Goal: Navigation & Orientation: Find specific page/section

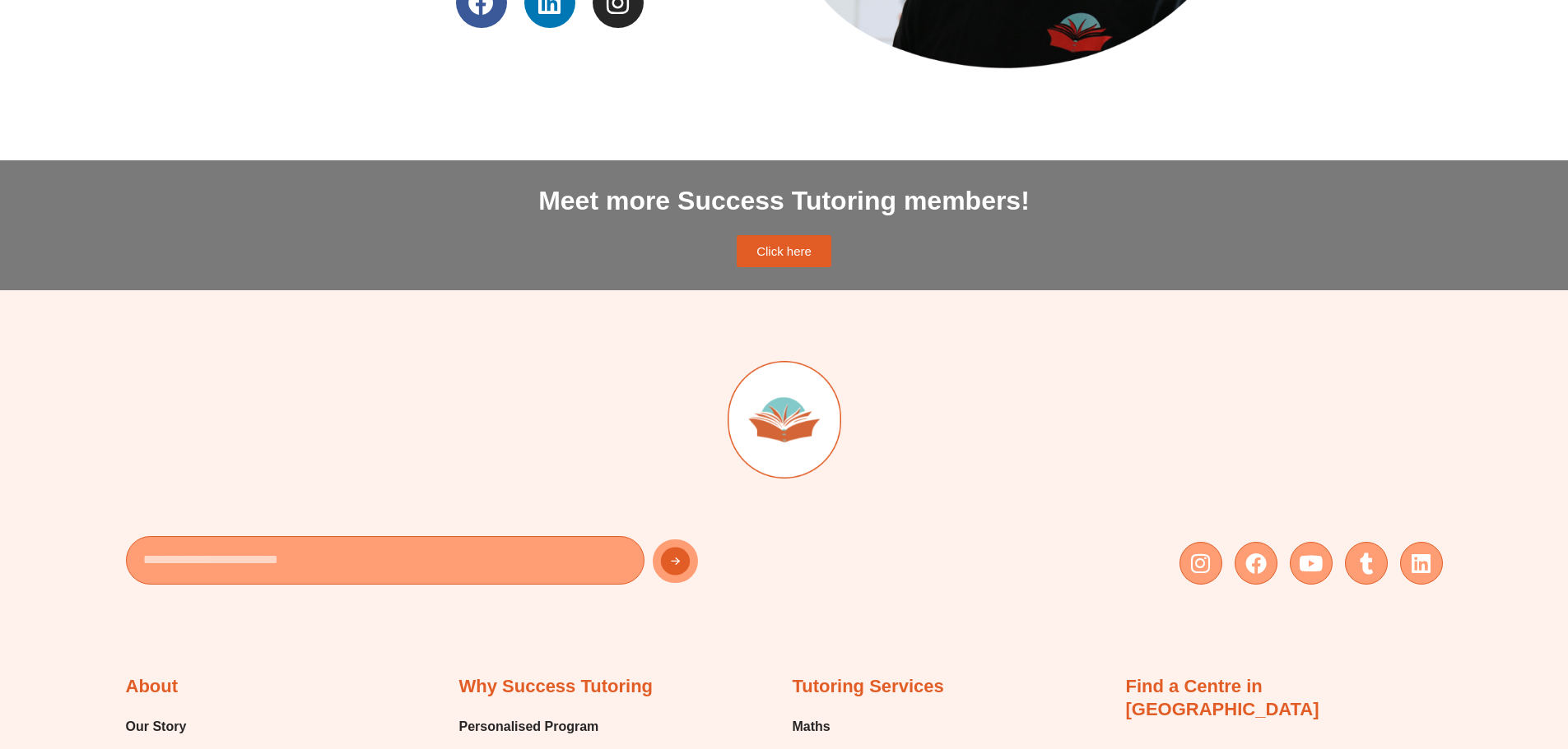
scroll to position [1316, 0]
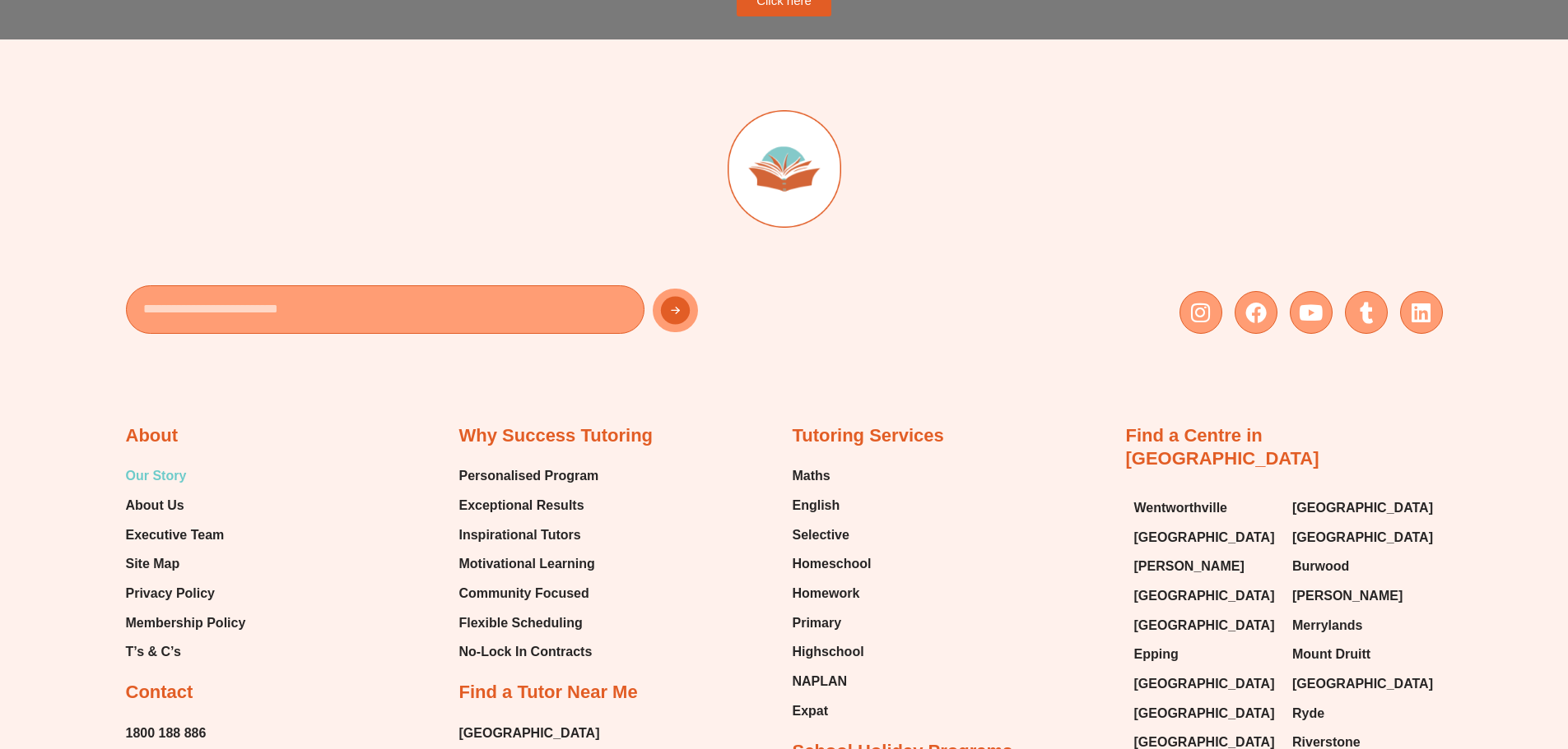
click at [152, 474] on span "Our Story" at bounding box center [157, 476] width 61 height 25
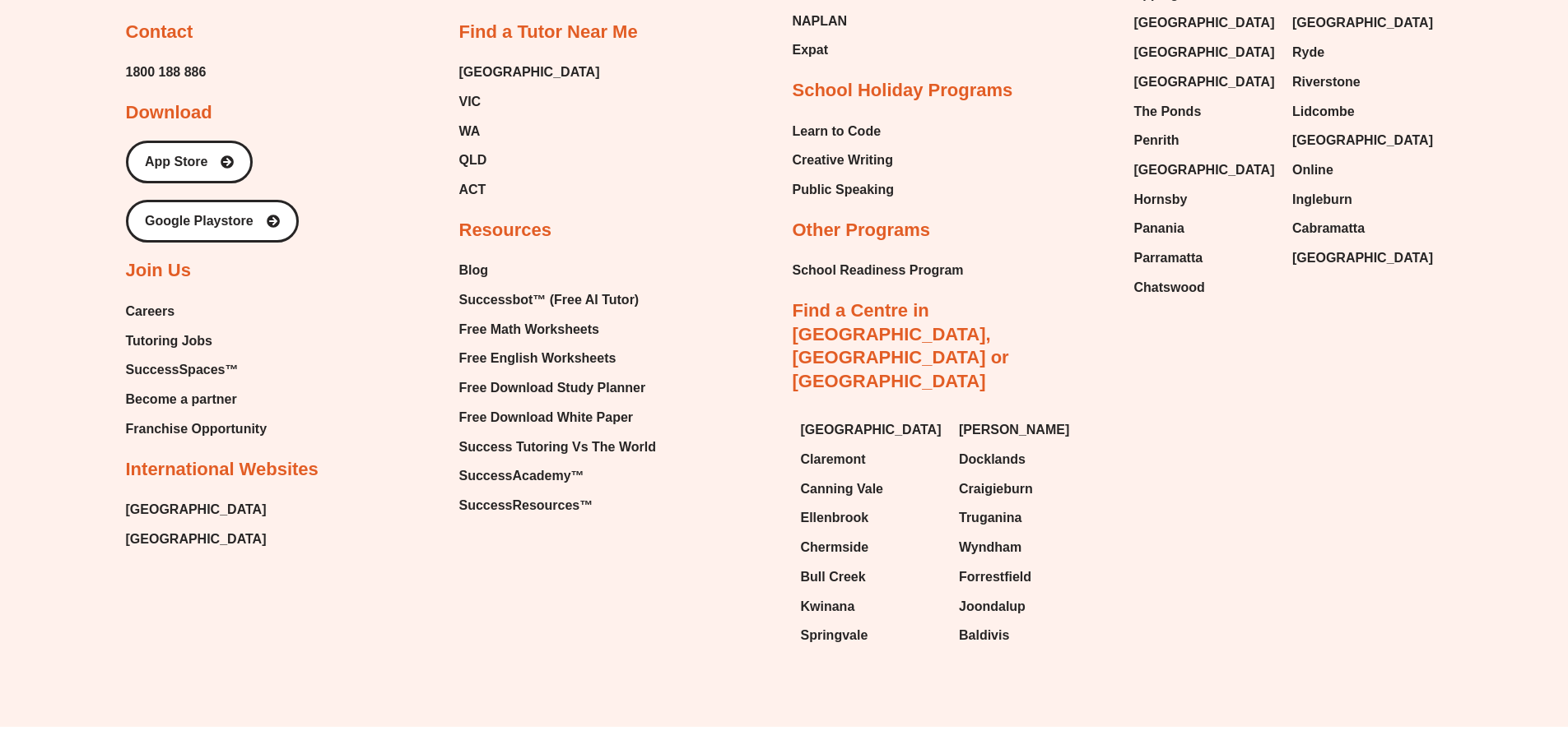
scroll to position [2764, 0]
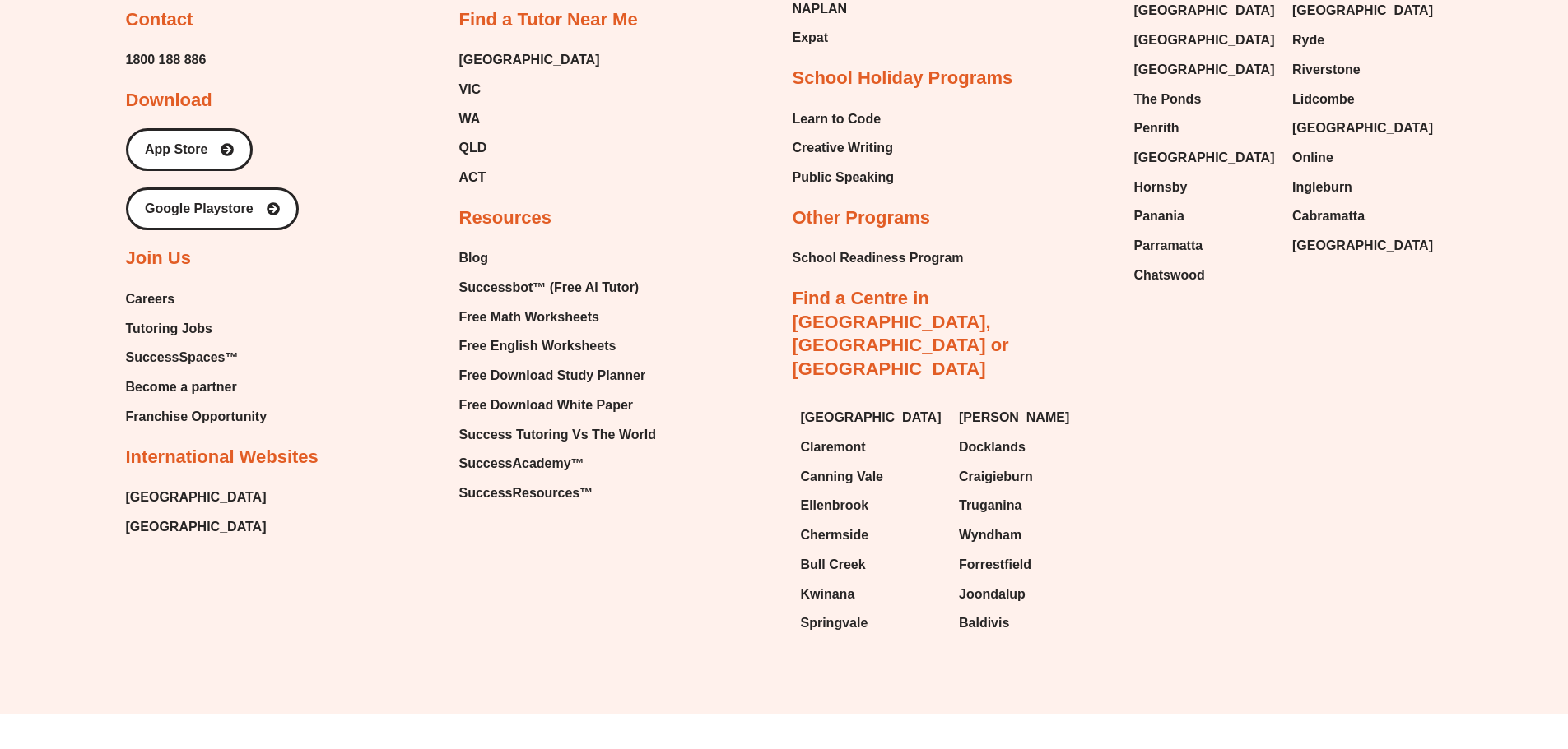
click at [483, 243] on div "Why Success Tutoring Personalised Program Exceptional Results Inspirational Tut…" at bounding box center [617, 128] width 317 height 755
click at [480, 253] on span "Blog" at bounding box center [474, 258] width 30 height 25
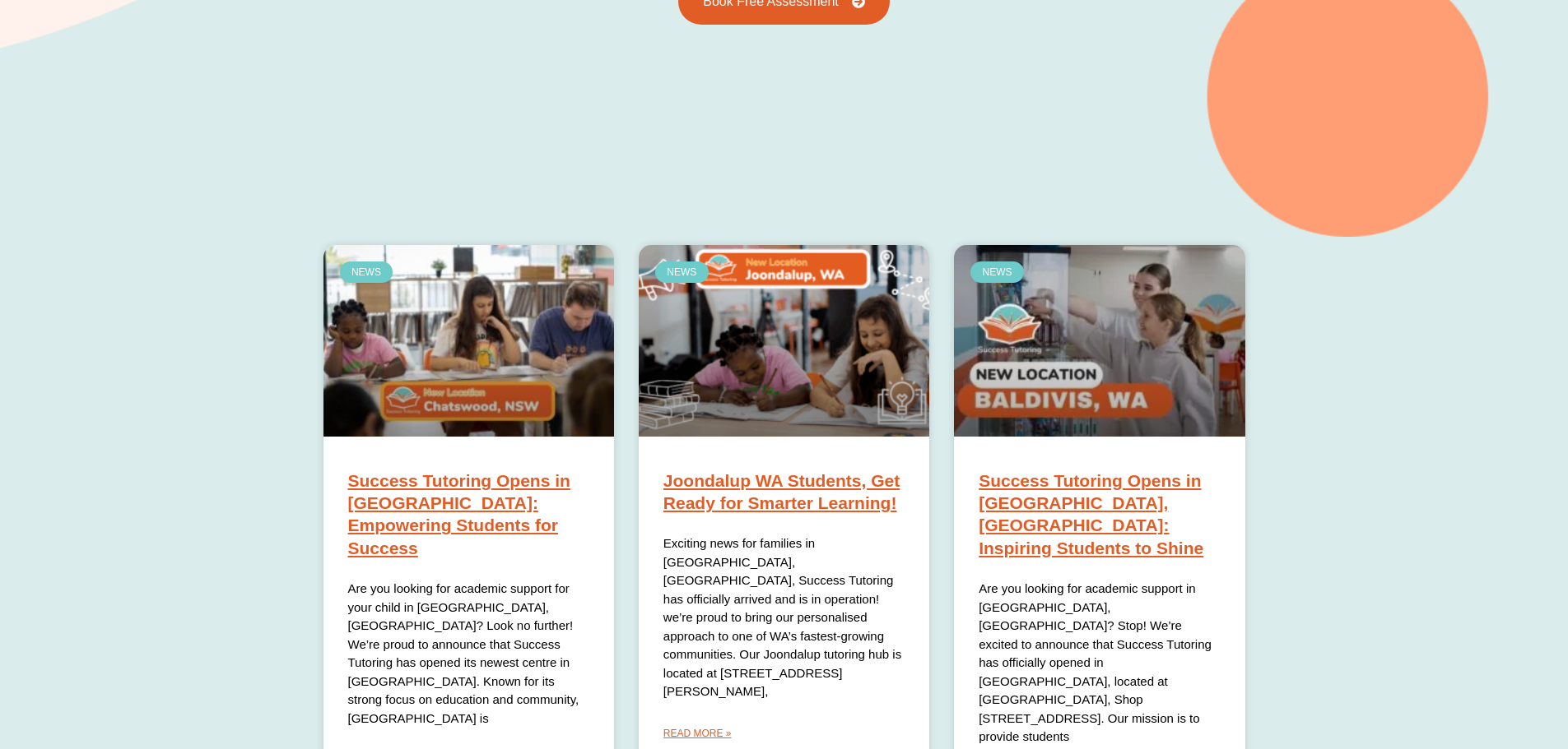
scroll to position [490, 0]
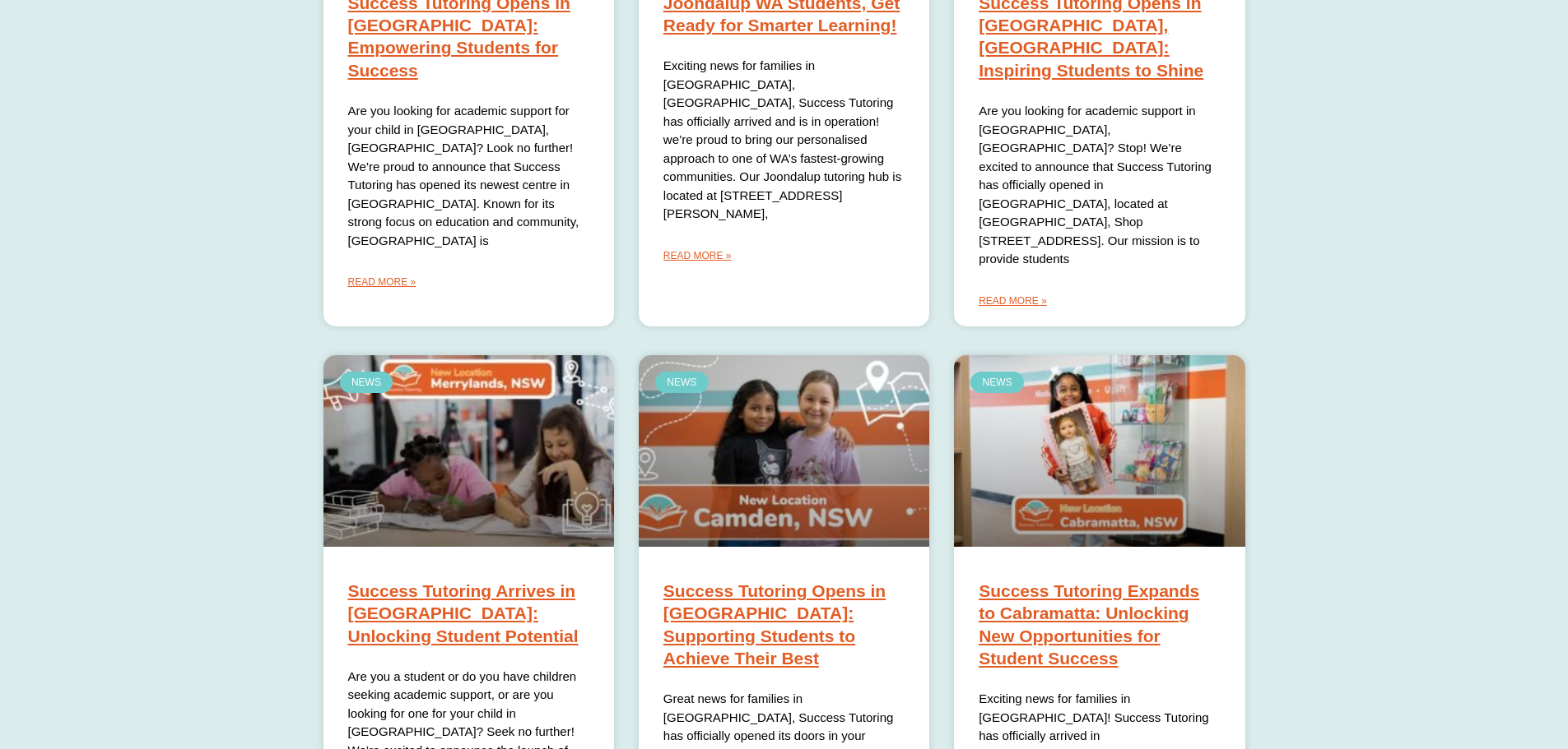
scroll to position [984, 0]
